Goal: Task Accomplishment & Management: Complete application form

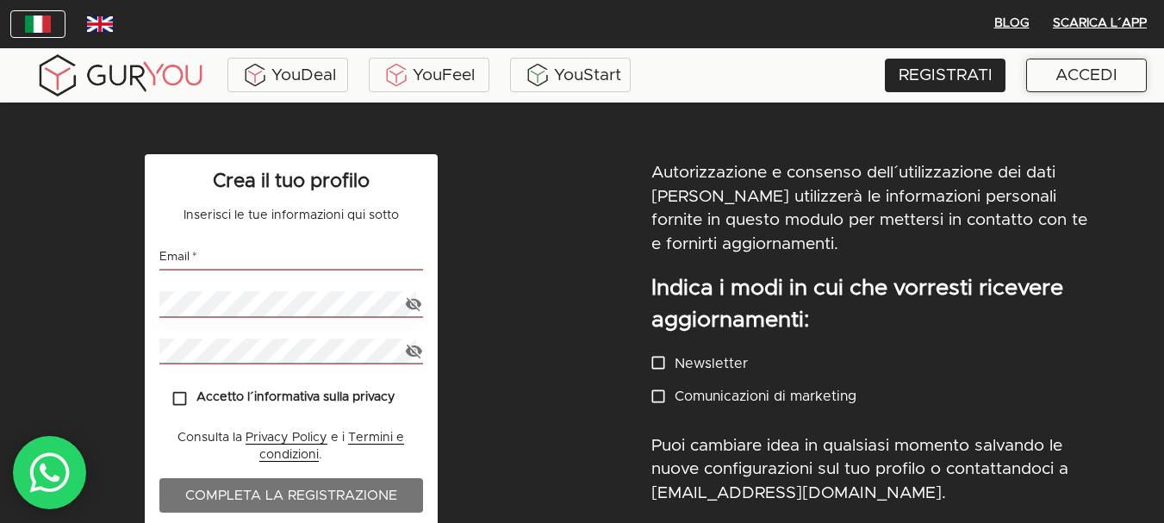
click at [1066, 82] on div "ACCEDI" at bounding box center [1086, 76] width 121 height 34
click at [311, 249] on input "email" at bounding box center [291, 257] width 264 height 25
type input "info@ayurvedicamente.it"
click at [1093, 73] on div "ACCEDI" at bounding box center [1086, 76] width 121 height 34
